Goal: Task Accomplishment & Management: Manage account settings

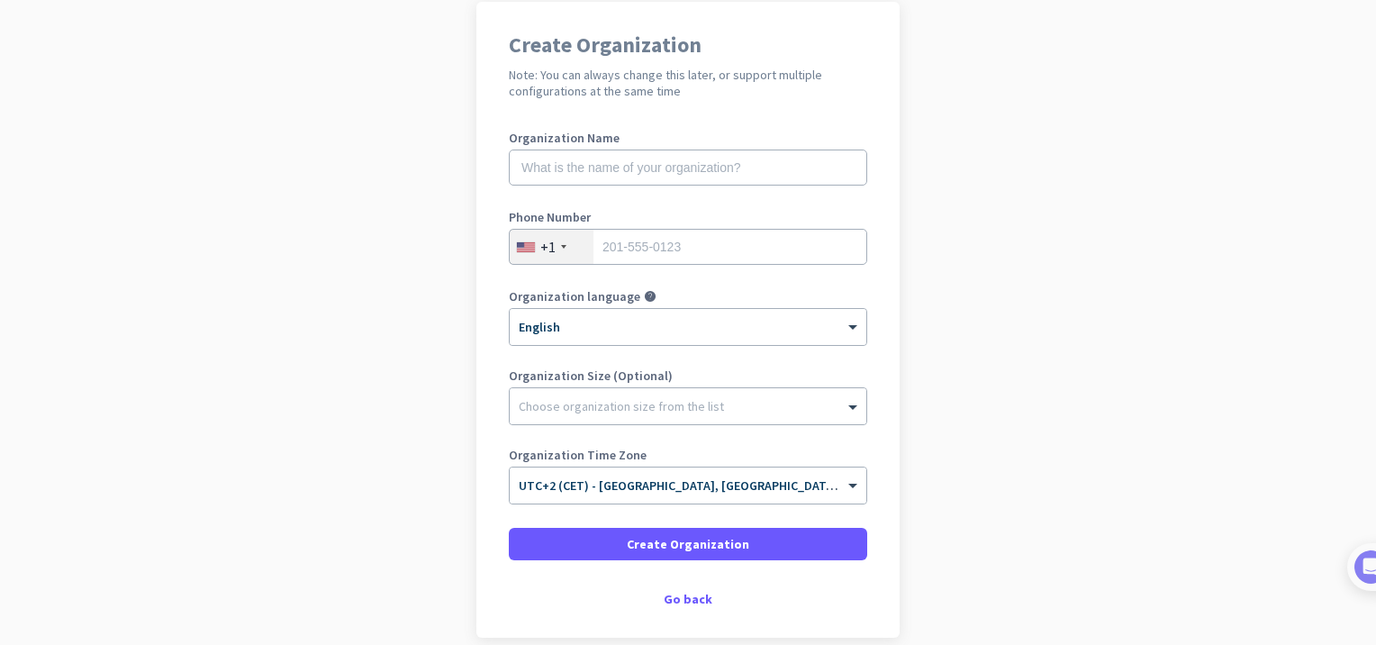
scroll to position [144, 0]
click at [579, 157] on input "text" at bounding box center [688, 168] width 359 height 36
type input "LostTeamChatters"
click at [576, 238] on div "+1" at bounding box center [552, 247] width 84 height 34
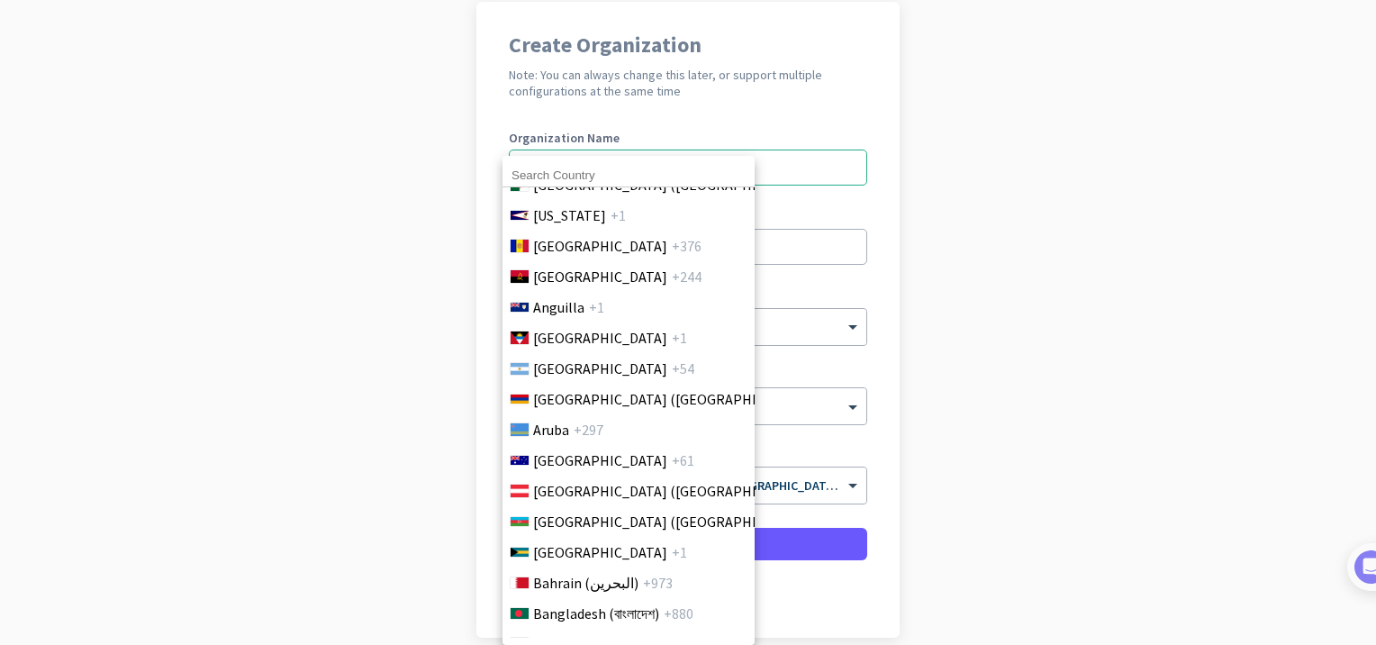
scroll to position [393, 0]
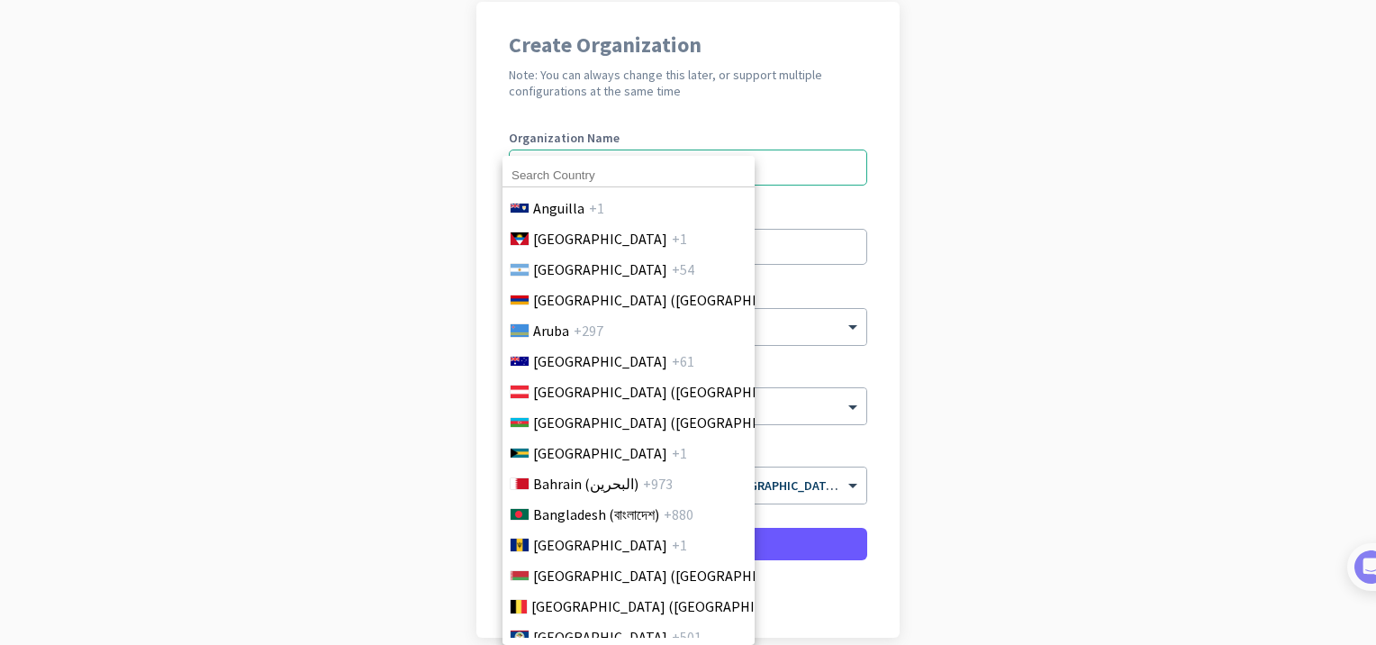
click at [543, 174] on input at bounding box center [629, 175] width 252 height 23
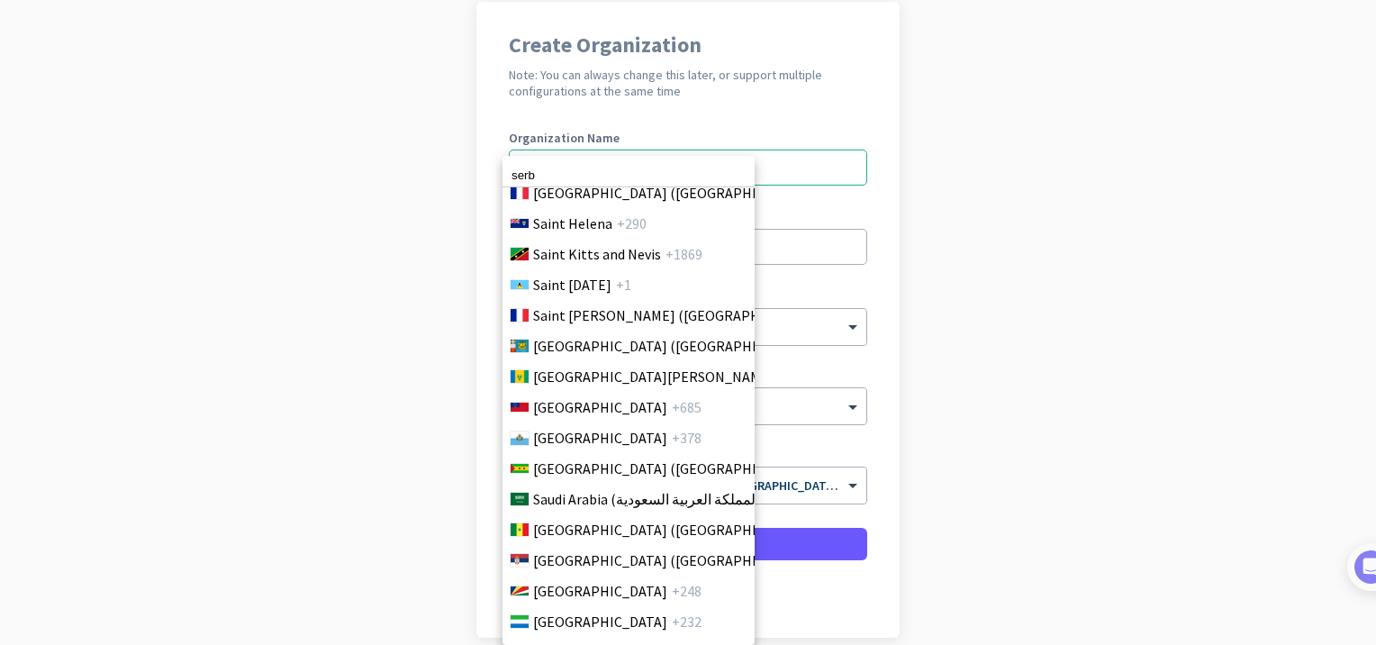
scroll to position [5830, 0]
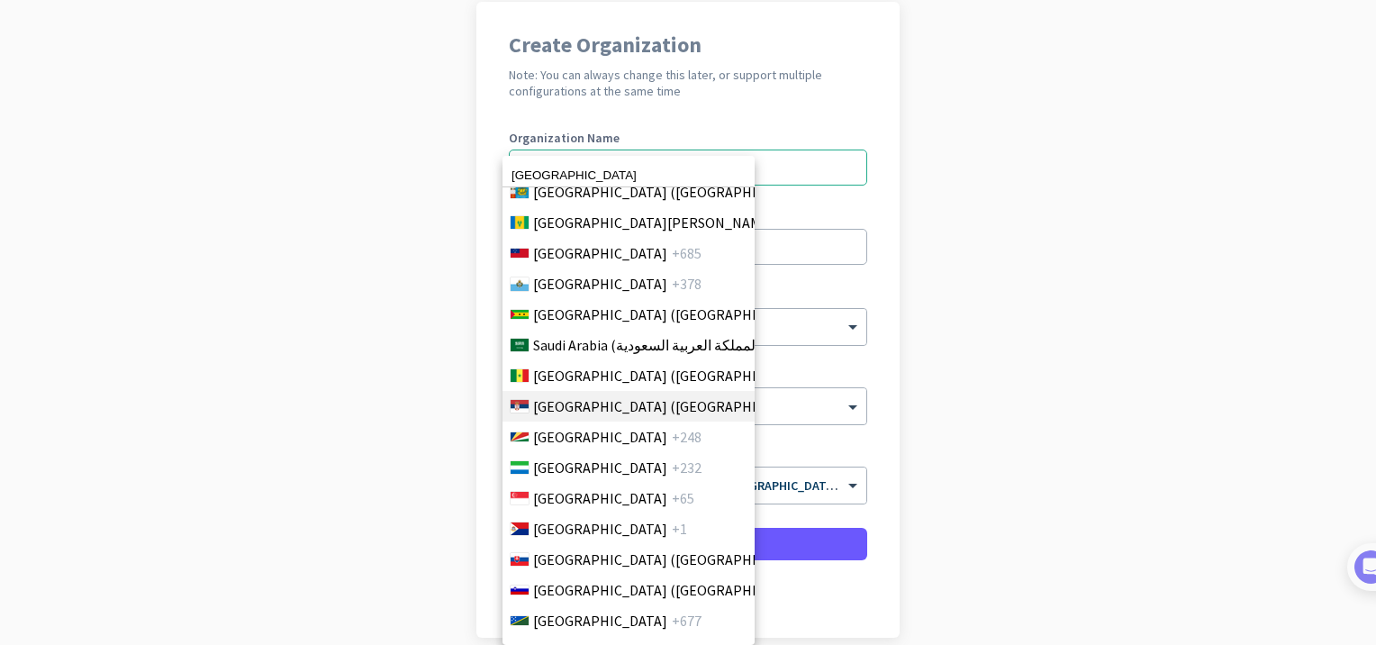
type input "[GEOGRAPHIC_DATA]"
click at [603, 414] on span "[GEOGRAPHIC_DATA] ([GEOGRAPHIC_DATA])" at bounding box center [673, 406] width 281 height 22
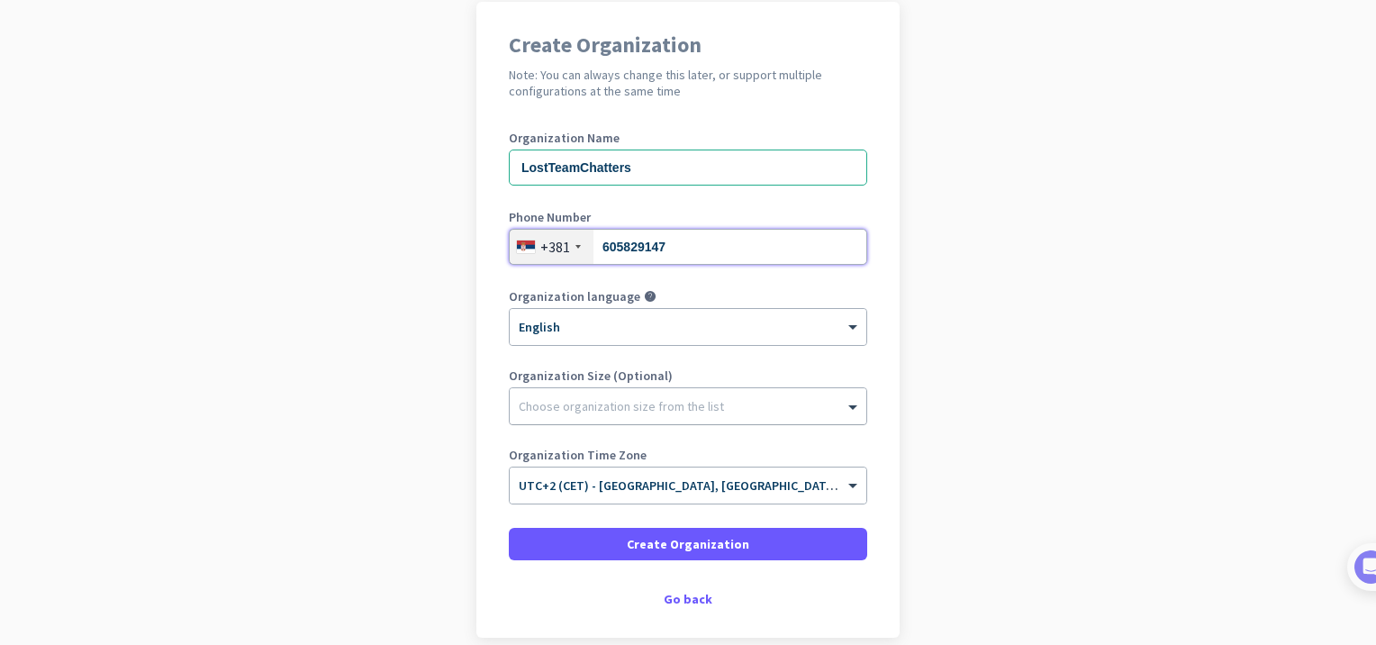
type input "605829147"
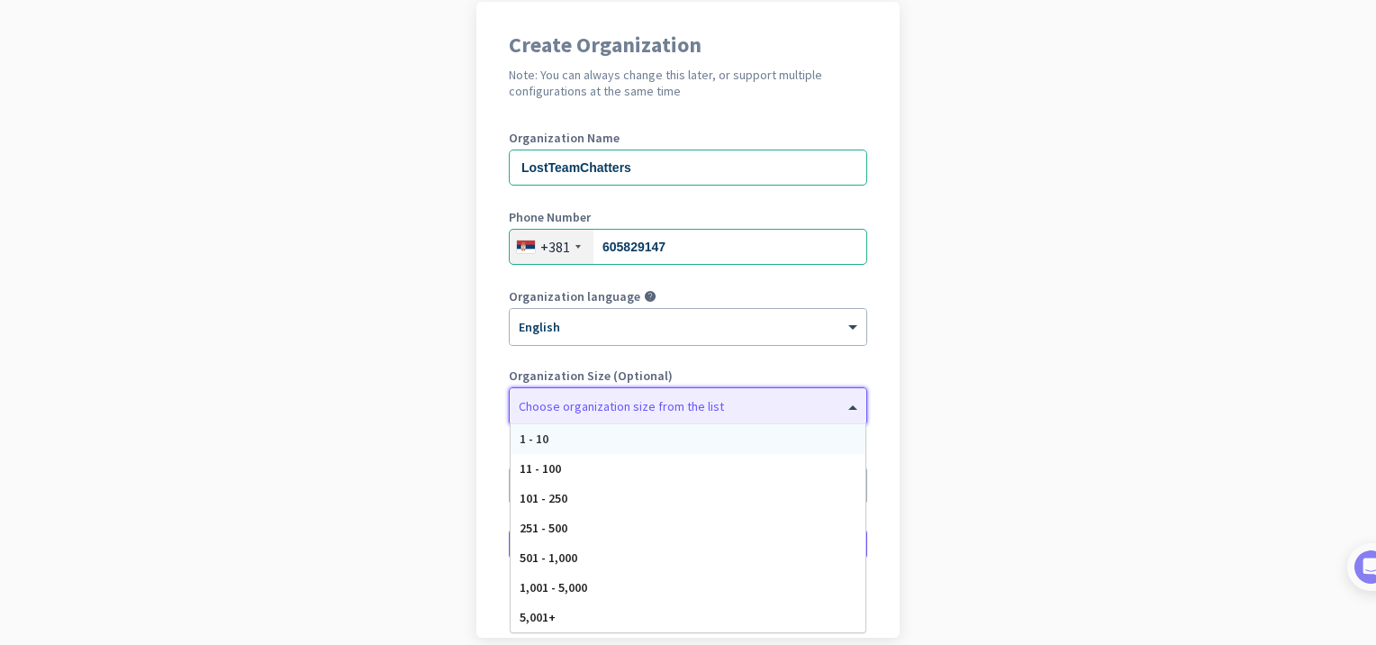
click at [646, 414] on div "Choose organization size from the list" at bounding box center [688, 406] width 357 height 36
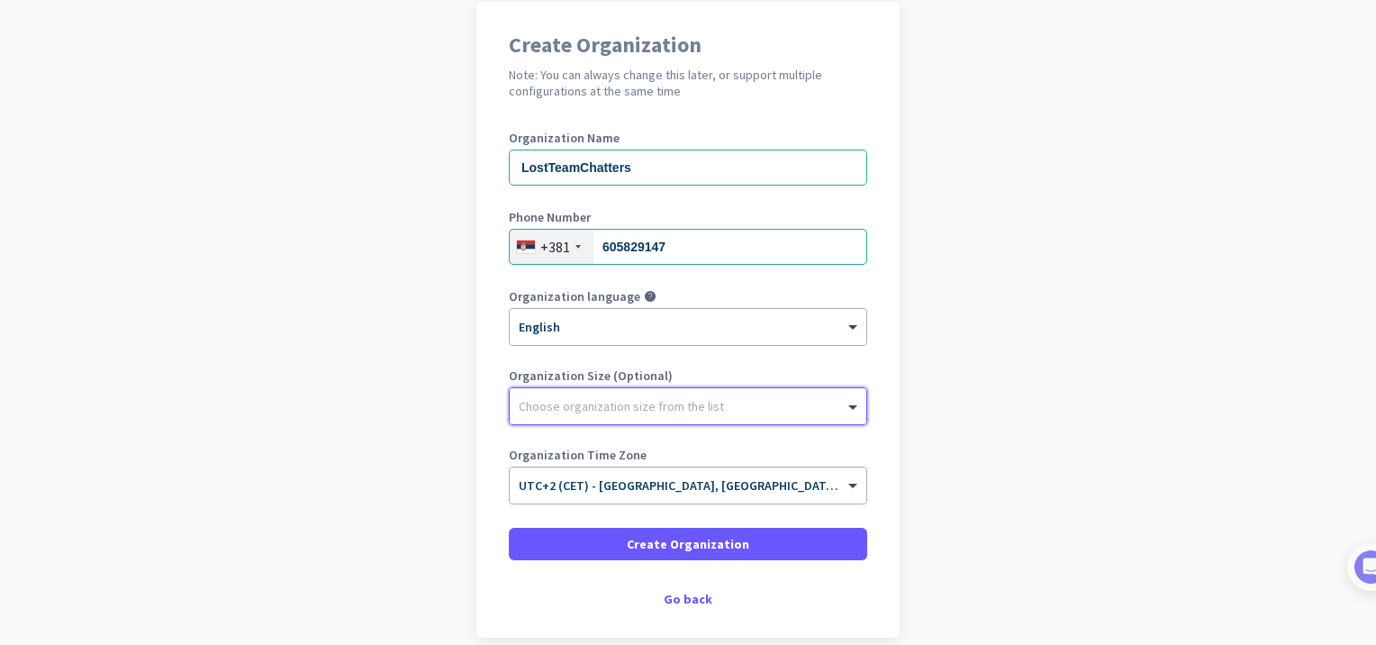
click at [646, 414] on div "Choose organization size from the list" at bounding box center [688, 406] width 357 height 36
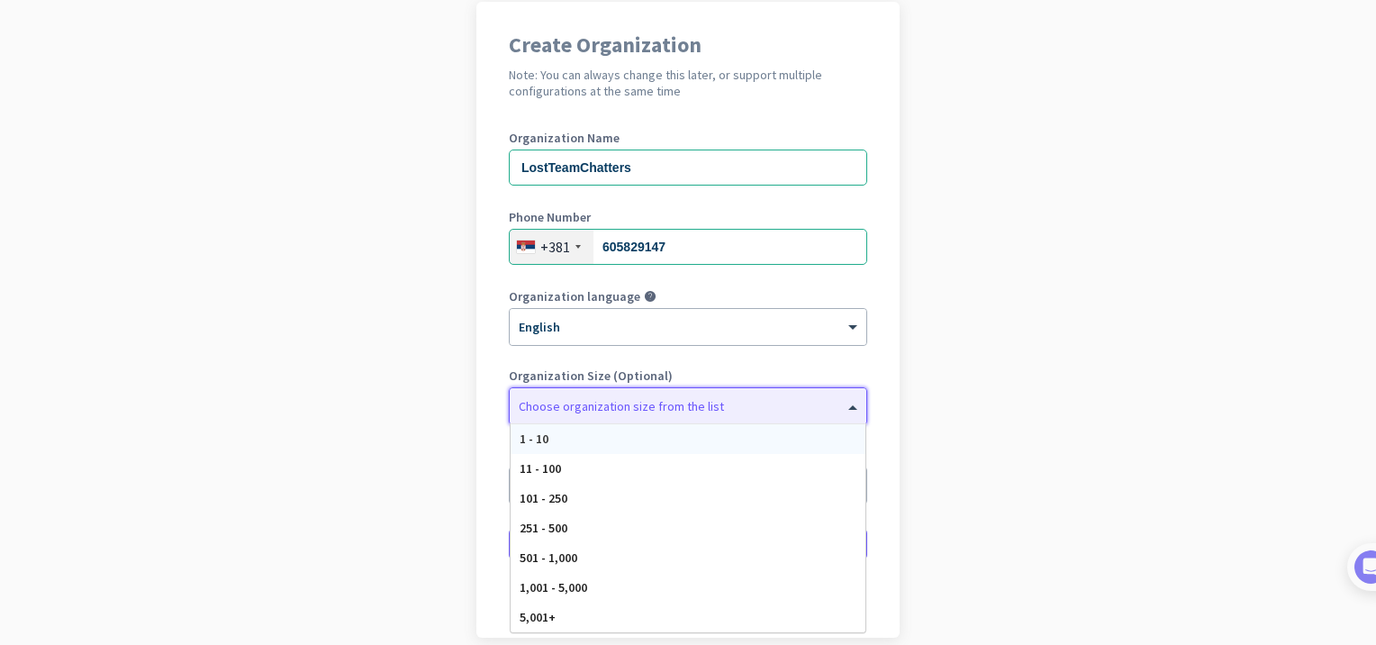
click at [645, 416] on div "Choose organization size from the list" at bounding box center [688, 406] width 357 height 36
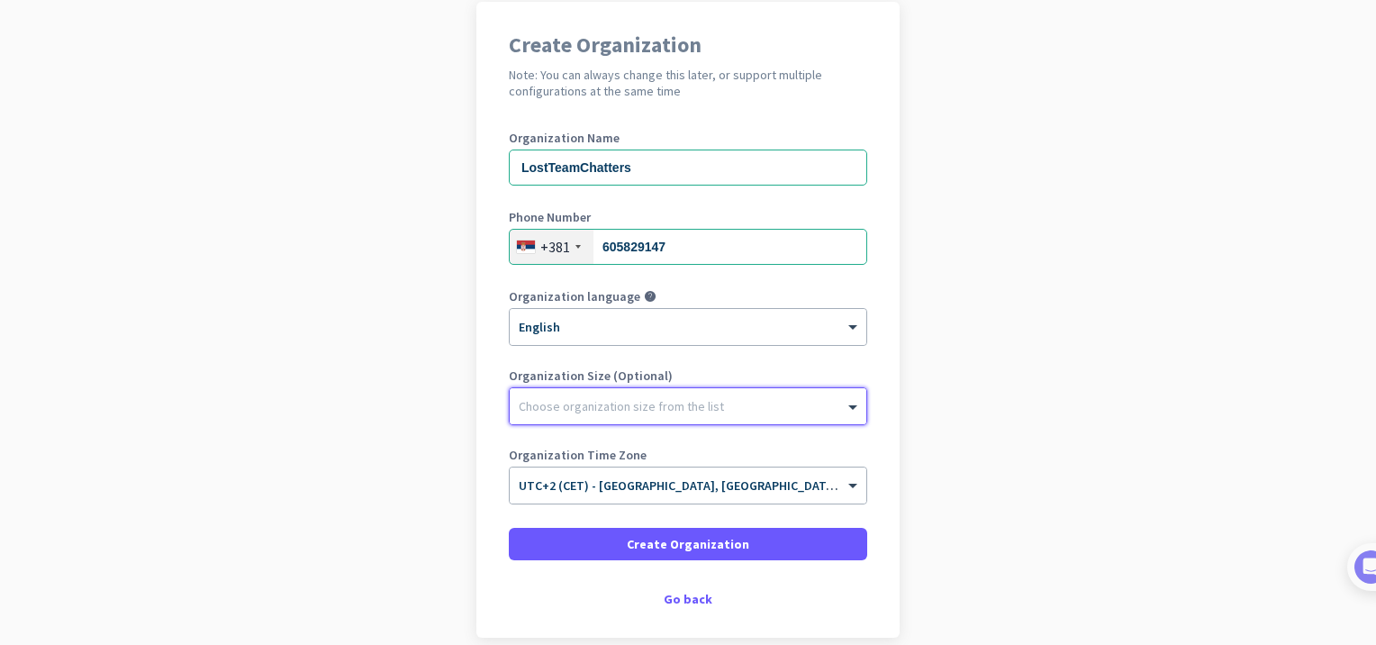
click at [645, 416] on div "Choose organization size from the list" at bounding box center [688, 406] width 357 height 36
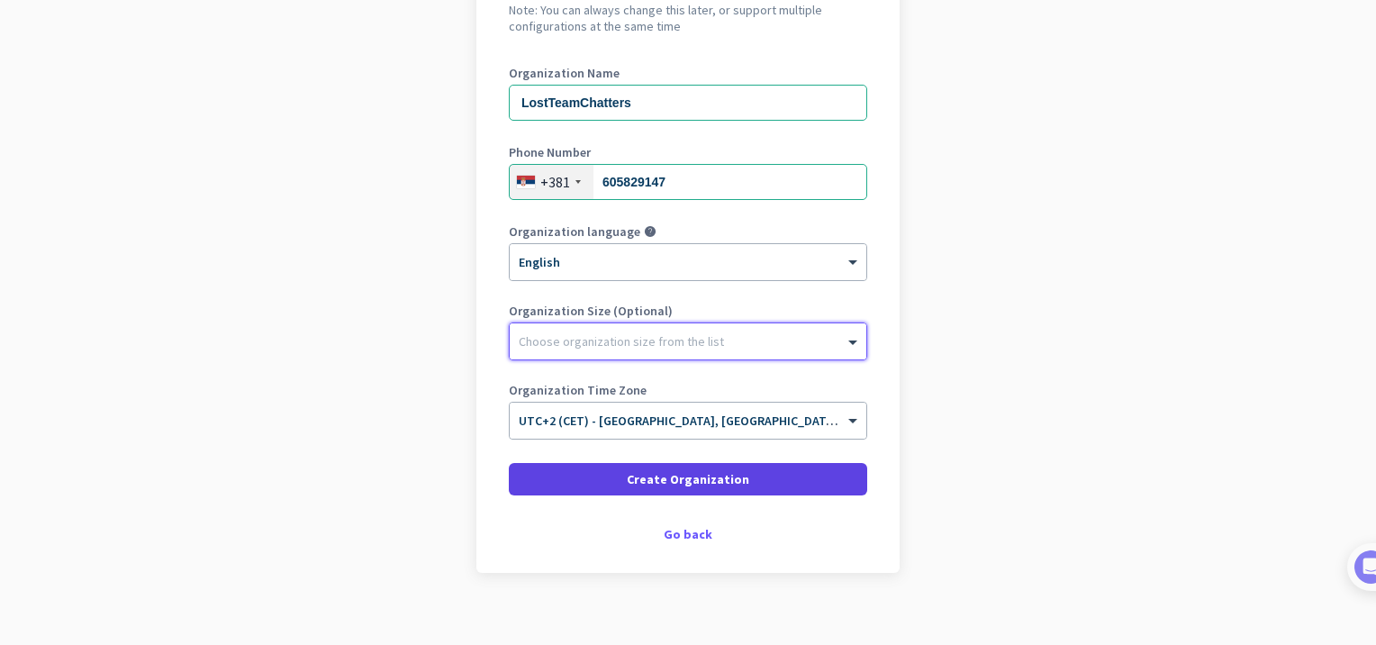
scroll to position [227, 0]
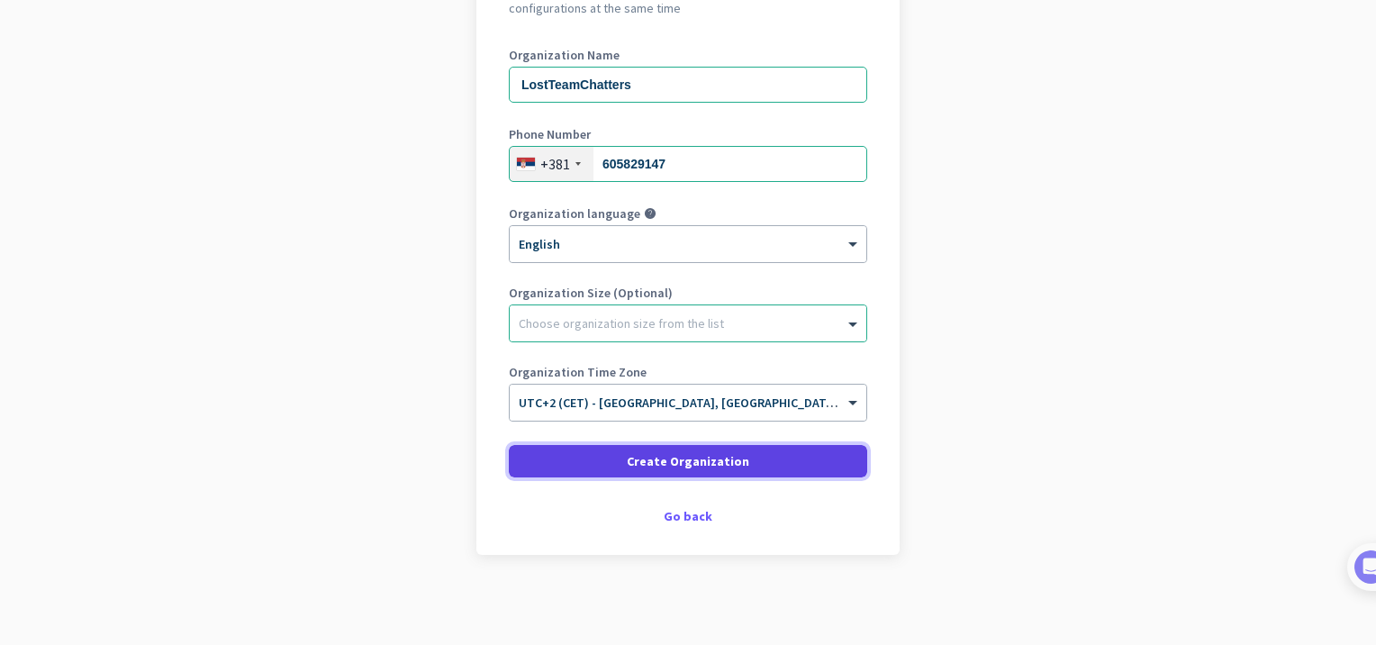
click at [680, 470] on span at bounding box center [688, 461] width 359 height 43
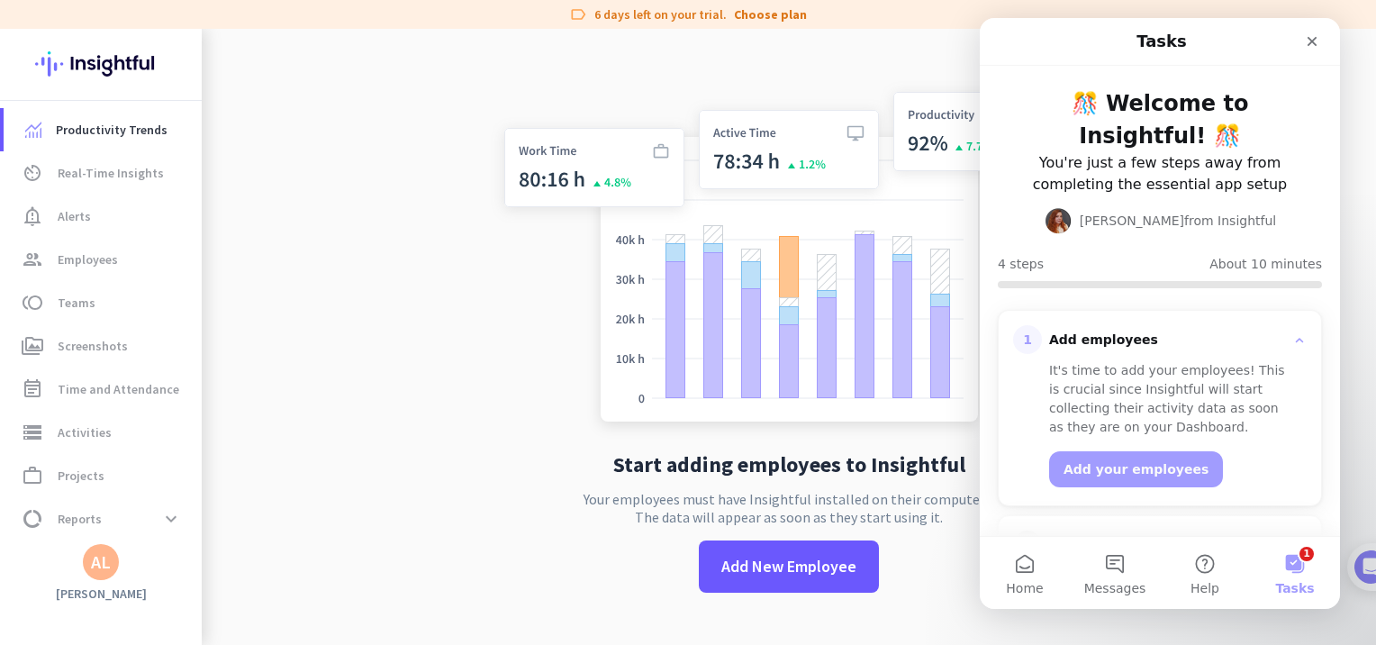
click at [113, 572] on div "AL" at bounding box center [101, 562] width 36 height 36
click at [212, 439] on span "Personal Settings" at bounding box center [197, 430] width 138 height 32
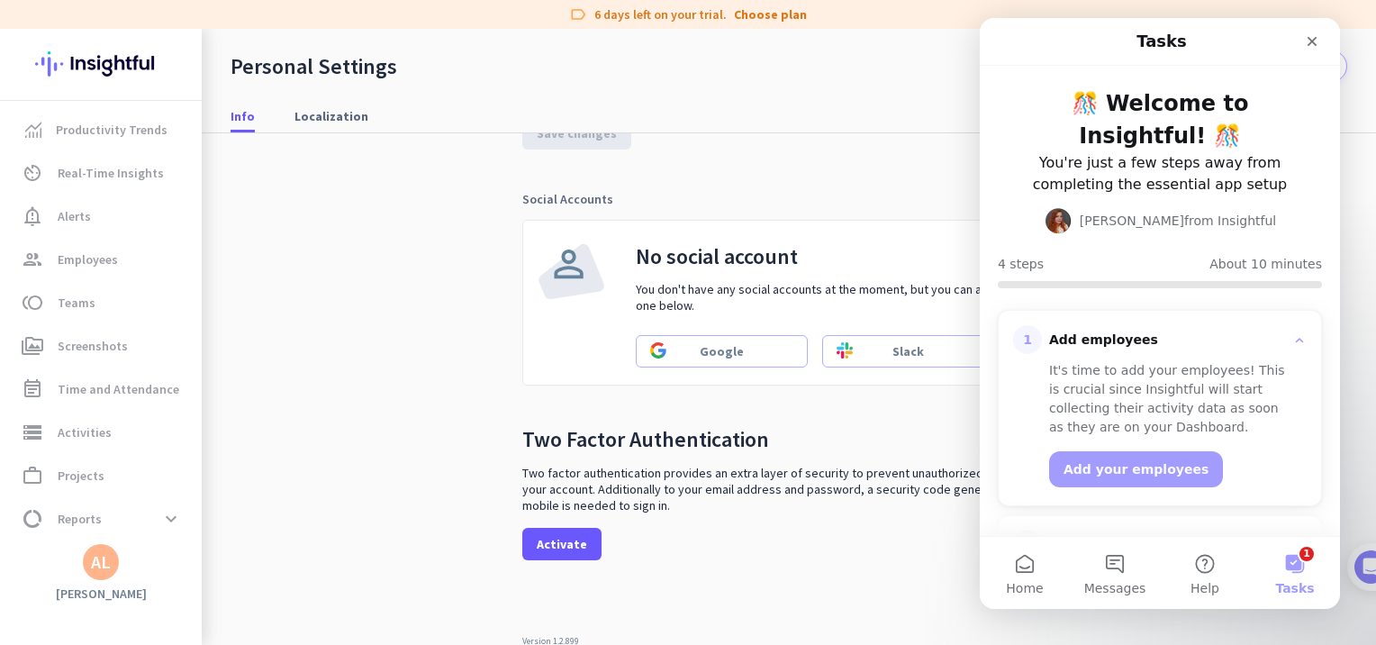
scroll to position [499, 0]
click at [1312, 41] on icon "Close" at bounding box center [1313, 42] width 10 height 10
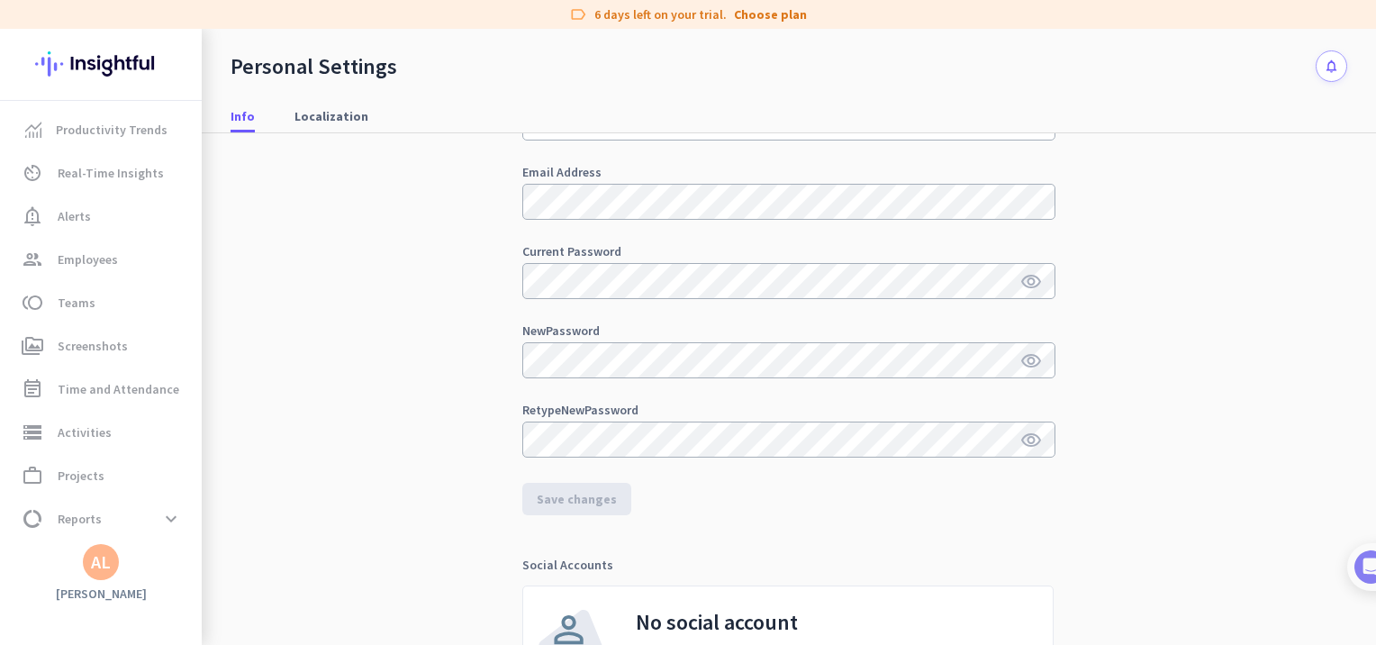
scroll to position [0, 0]
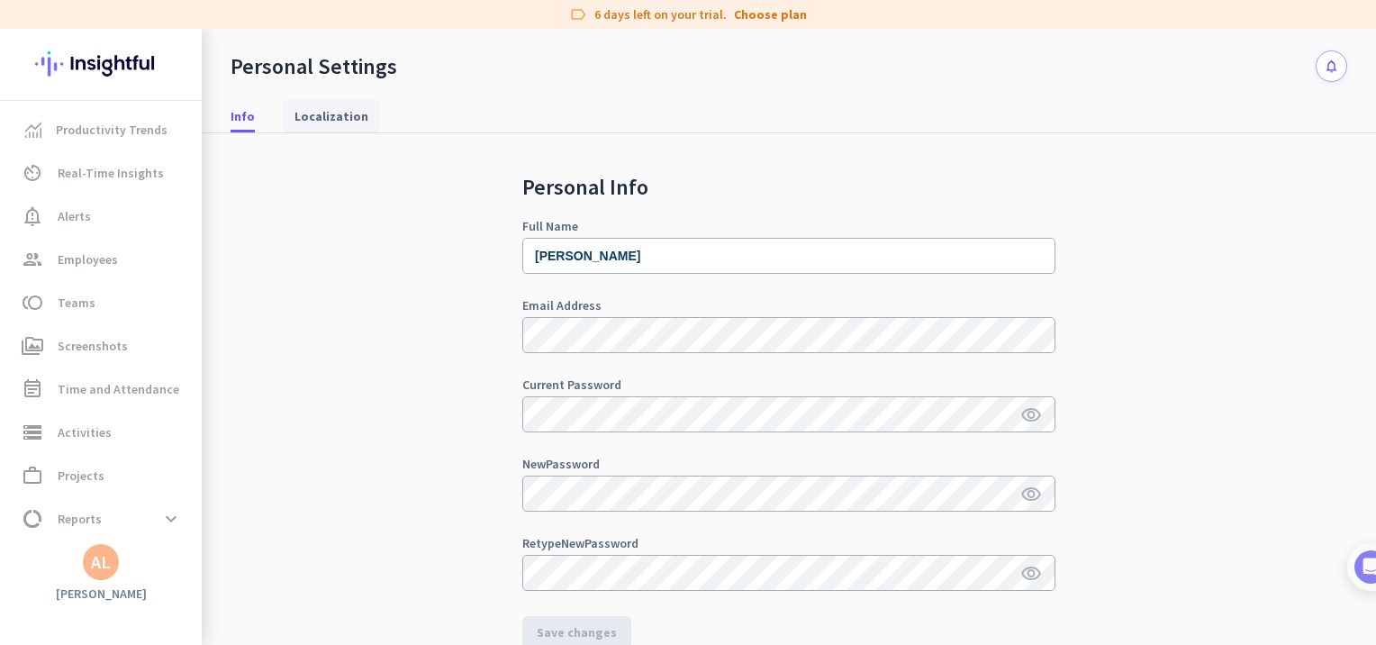
click at [326, 113] on span "Localization" at bounding box center [332, 116] width 74 height 18
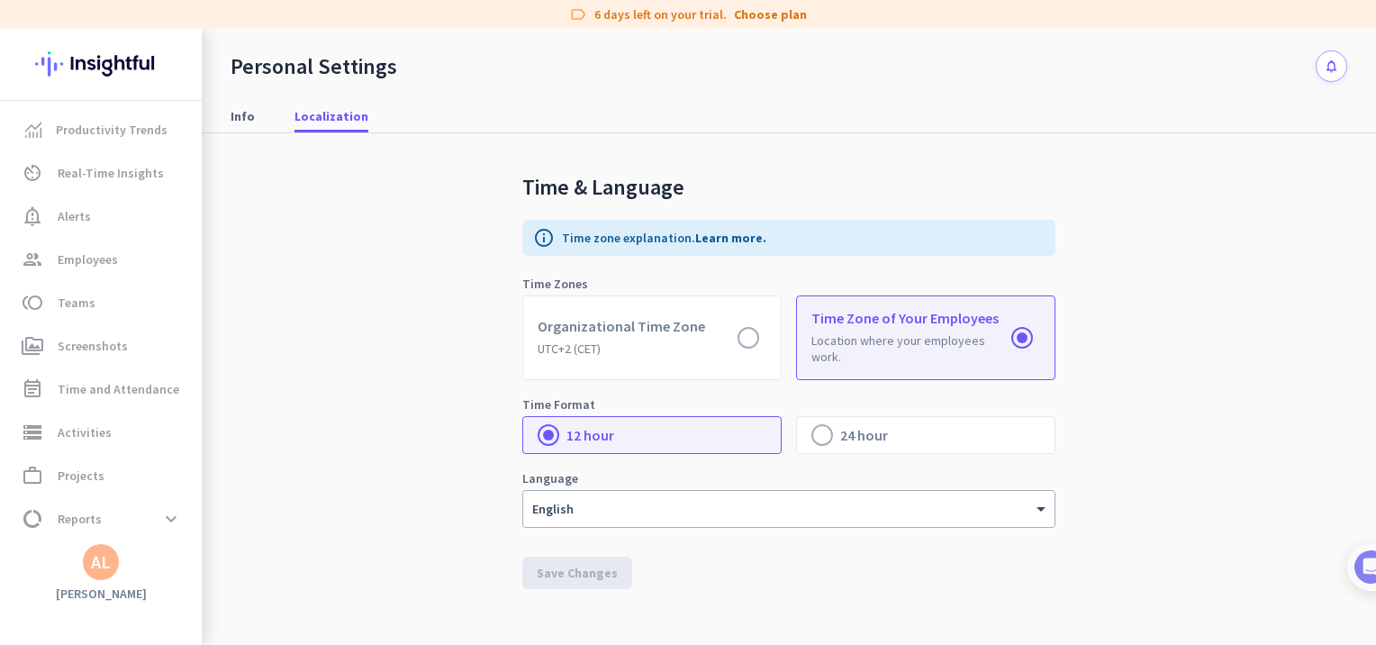
click at [104, 570] on div "AL" at bounding box center [101, 562] width 20 height 18
click at [223, 431] on span "Personal Settings" at bounding box center [196, 430] width 109 height 16
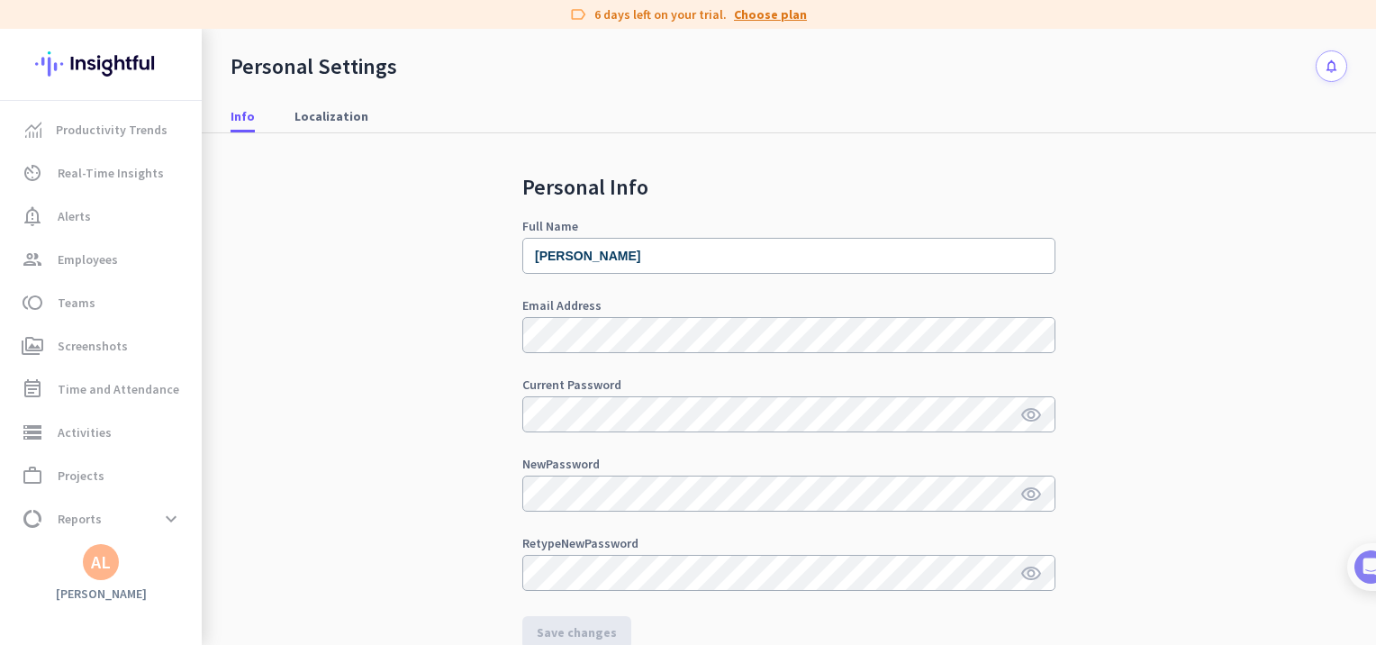
click at [766, 7] on link "Choose plan" at bounding box center [770, 14] width 73 height 18
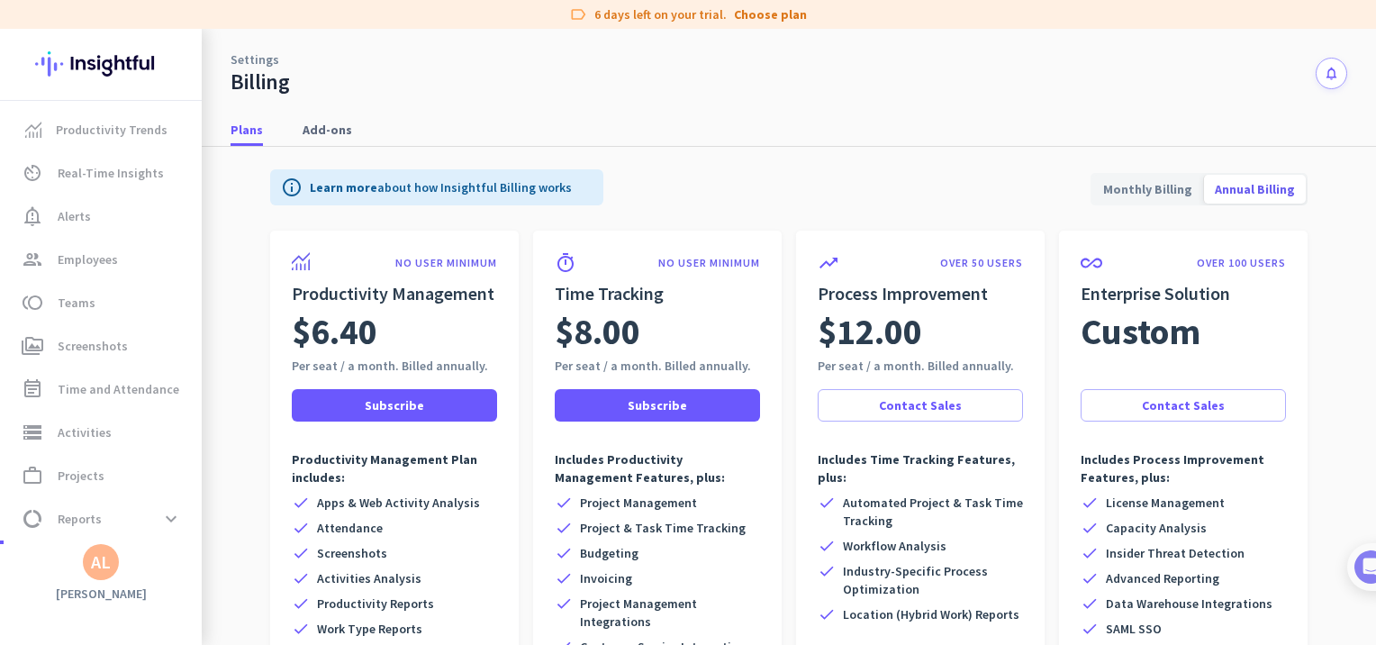
click at [99, 556] on div "AL" at bounding box center [101, 562] width 20 height 18
click at [166, 531] on span "Sign out" at bounding box center [196, 528] width 109 height 16
